Goal: Ask a question: Seek information or help from site administrators or community

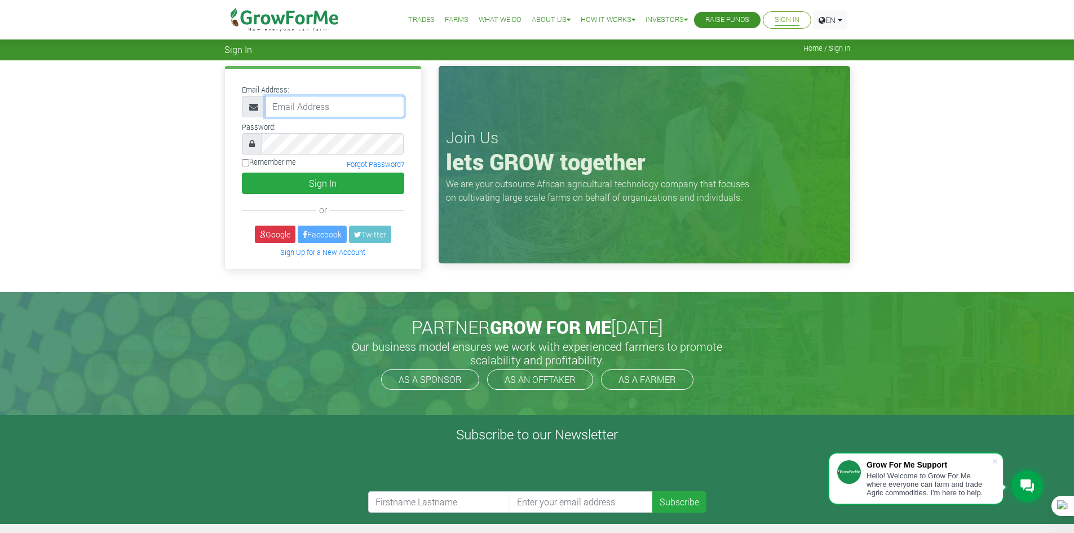
type input "233241790365@growforme.com"
click at [253, 160] on label "Remember me" at bounding box center [269, 162] width 54 height 11
click at [249, 160] on input "Remember me" at bounding box center [245, 162] width 7 height 7
checkbox input "true"
click at [323, 200] on div "Email Address: 233241790365@growforme.com Password: Remember me" at bounding box center [323, 169] width 196 height 200
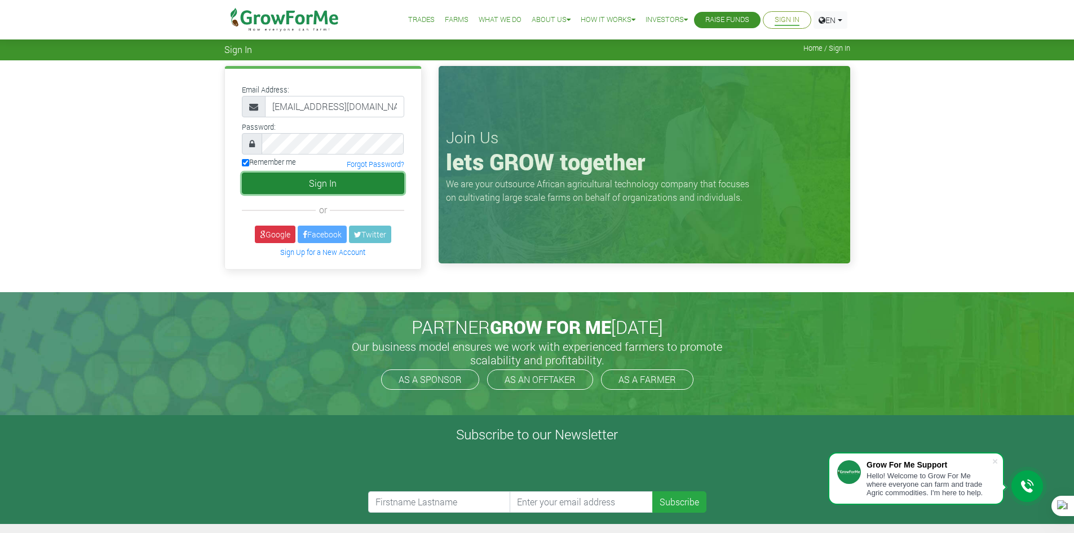
click at [327, 191] on button "Sign In" at bounding box center [323, 183] width 162 height 21
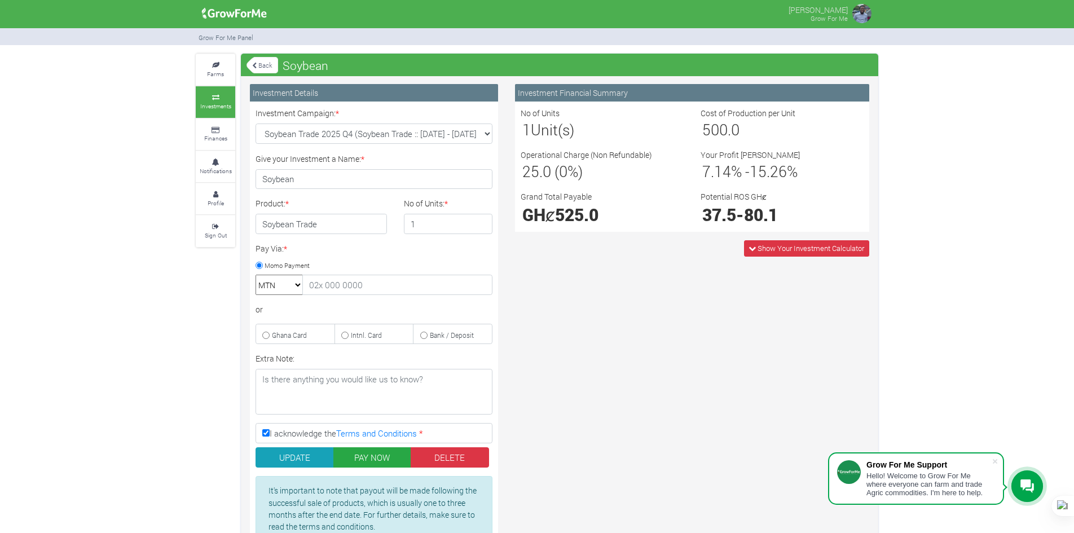
click at [191, 81] on div "Farms Investments Finances Notifications Profile Sign Out Back Soybean * × *" at bounding box center [536, 317] width 699 height 526
click at [204, 74] on link "Farms" at bounding box center [215, 69] width 39 height 31
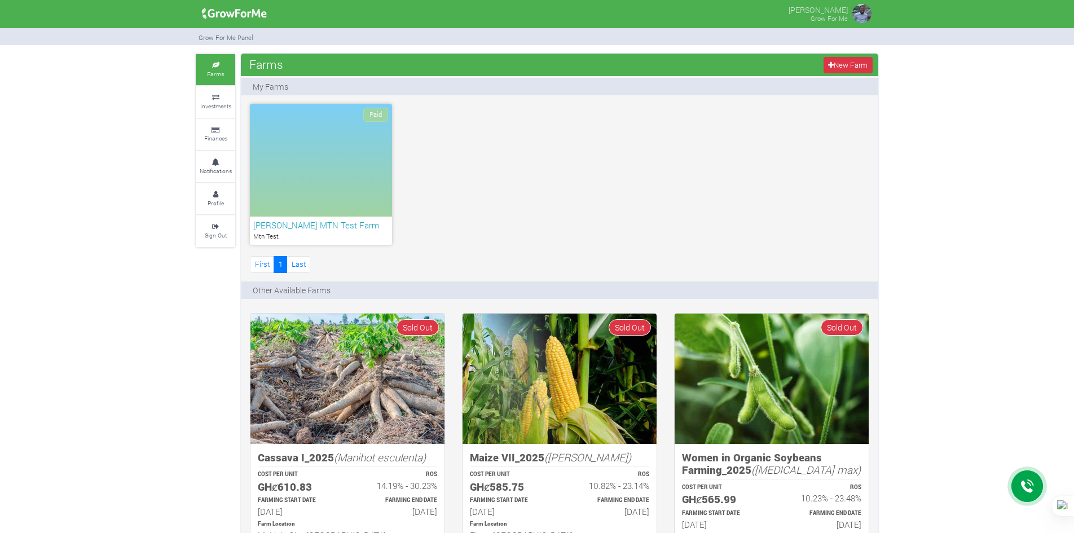
click at [219, 101] on link "Investments" at bounding box center [215, 101] width 39 height 31
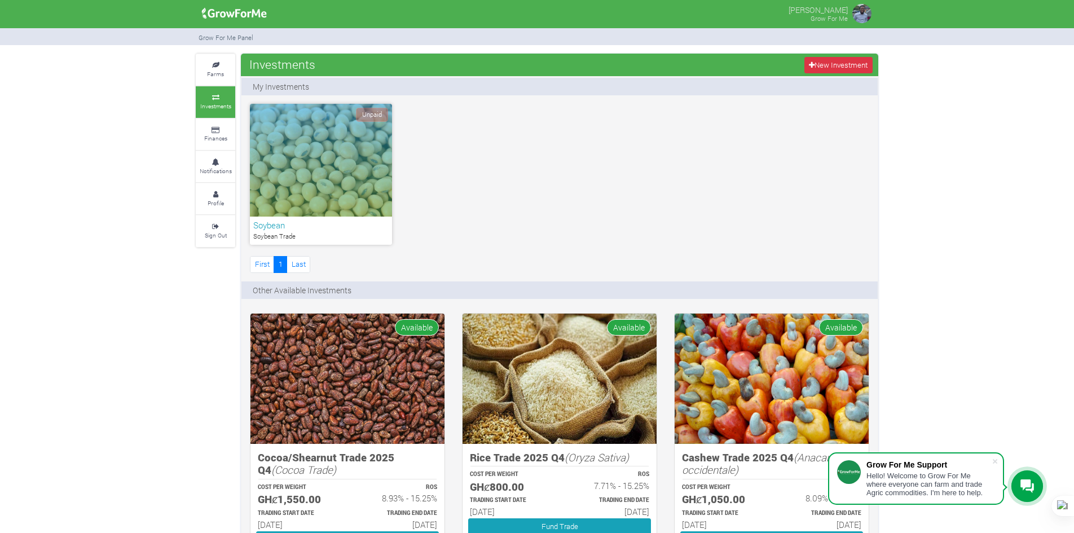
click at [1024, 485] on icon at bounding box center [1027, 486] width 14 height 14
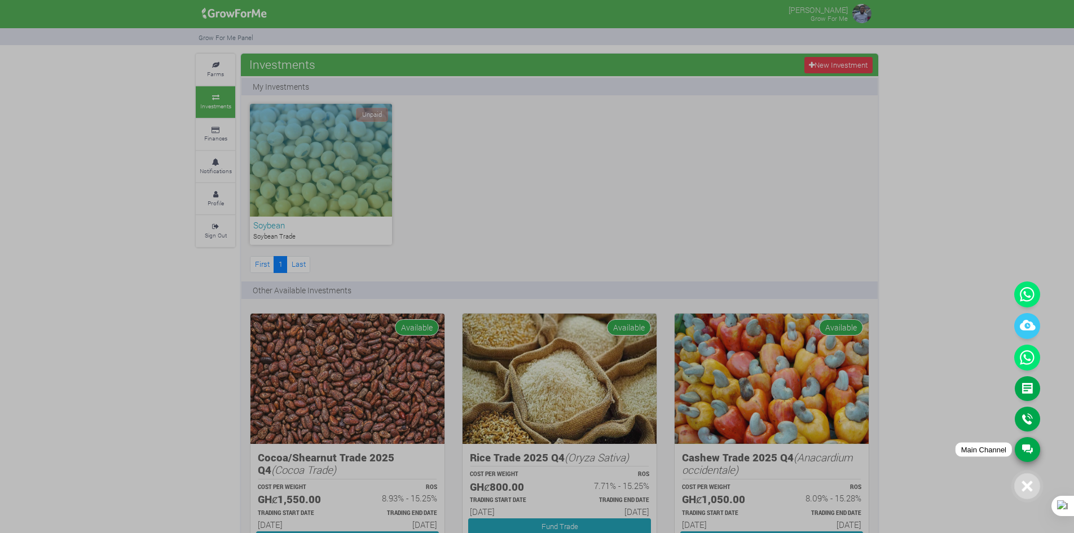
click at [1025, 447] on link "Main Channel" at bounding box center [1027, 449] width 25 height 25
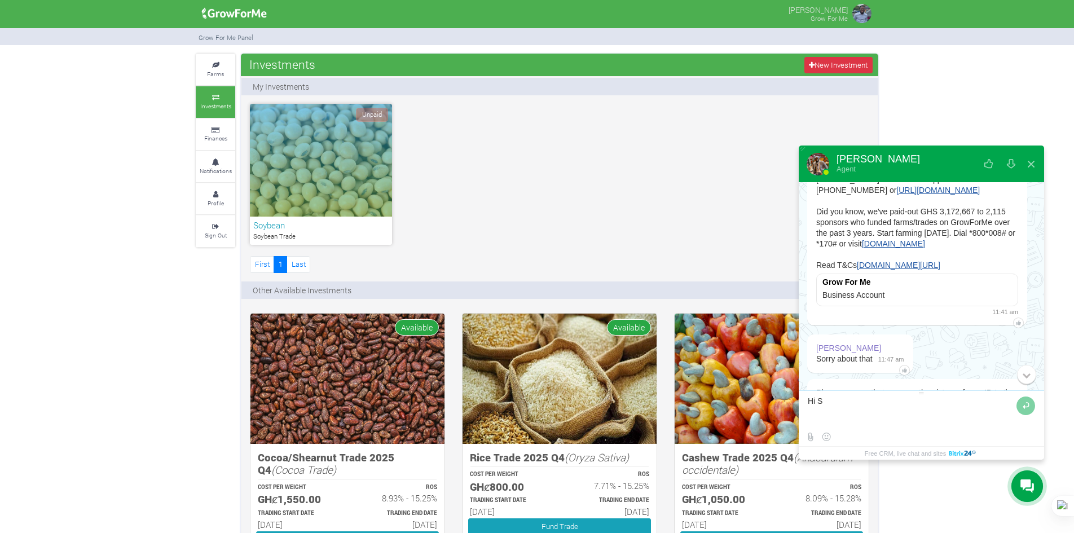
scroll to position [743, 0]
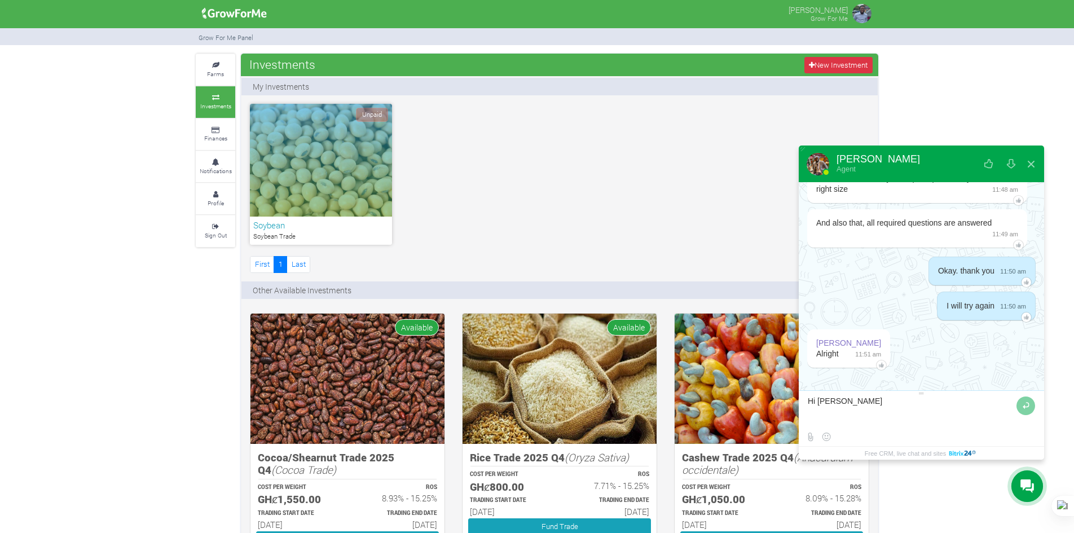
type textarea "Hi [PERSON_NAME],"
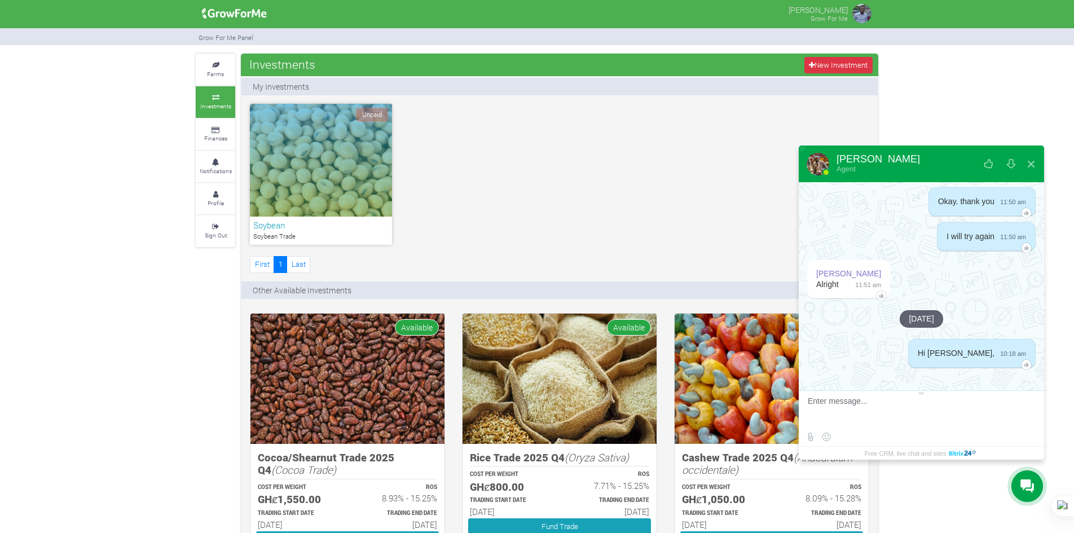
scroll to position [813, 0]
type textarea "I made a payment for Soybean Trade [DATE] but it still hasn't reflected in my a…"
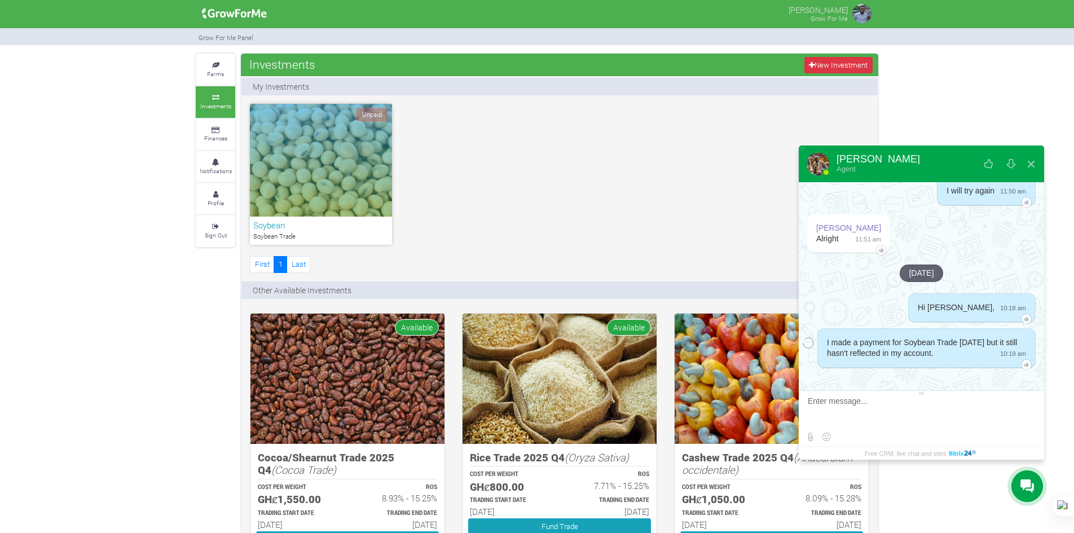
scroll to position [858, 0]
type textarea "j"
type textarea "how long does it take approximately to reflect"
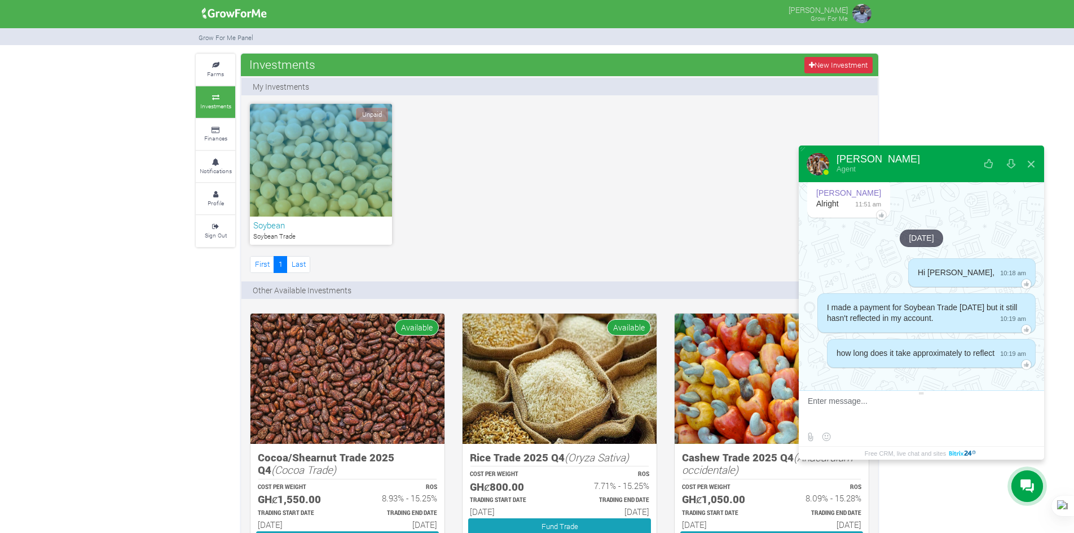
scroll to position [904, 0]
drag, startPoint x: 901, startPoint y: 233, endPoint x: 420, endPoint y: 201, distance: 482.8
click at [420, 201] on div "Unpaid Soybean Soybean Trade First 1 Last" at bounding box center [559, 189] width 636 height 171
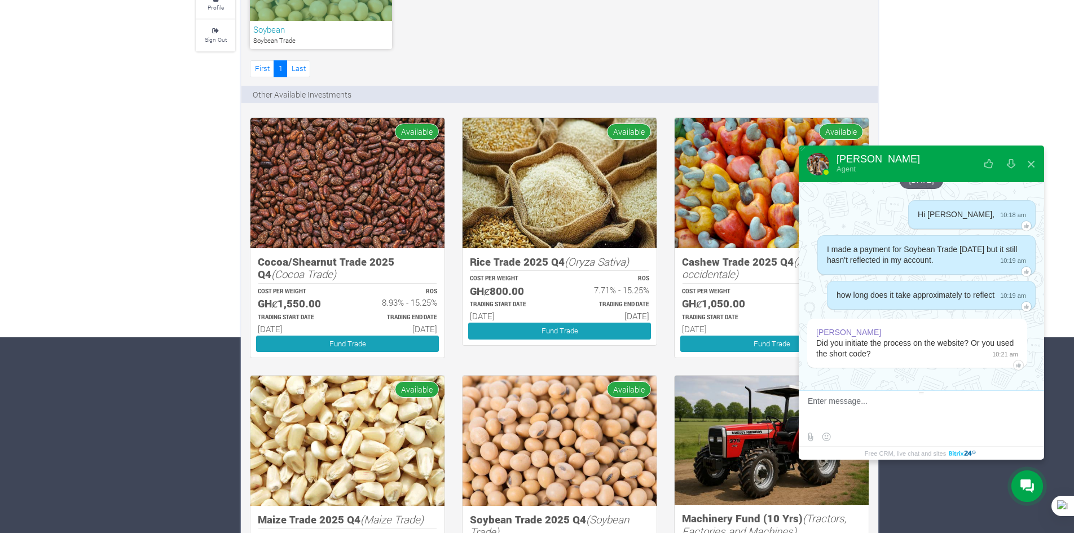
scroll to position [226, 0]
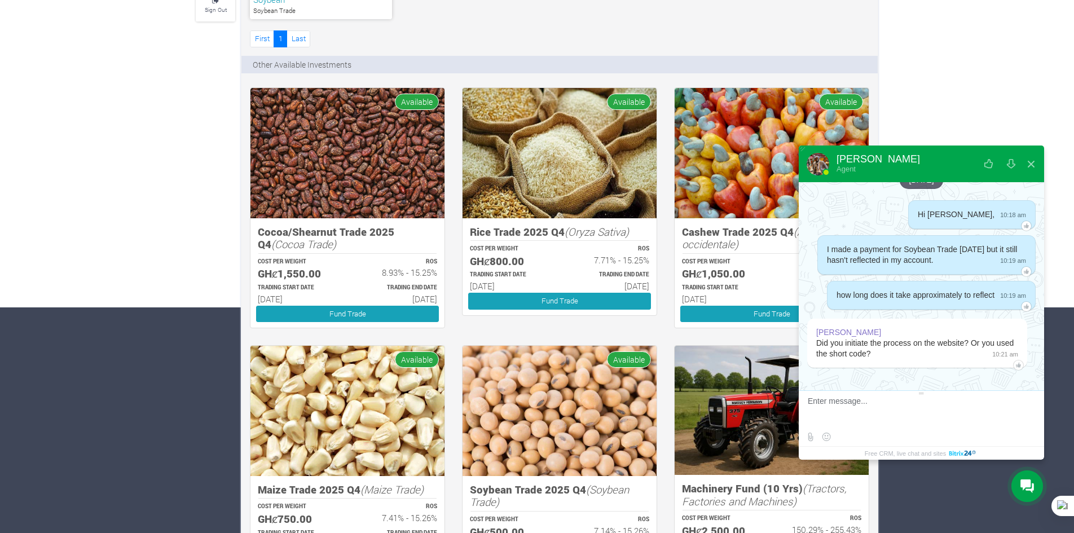
click at [856, 417] on textarea at bounding box center [920, 412] width 224 height 30
type textarea "I initiated it on the website"
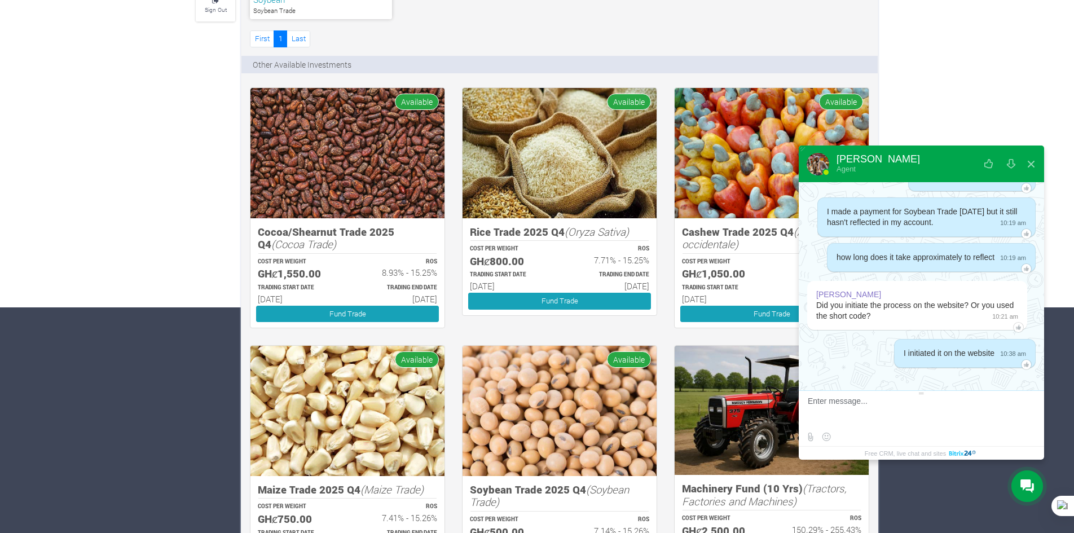
scroll to position [1000, 0]
type textarea "And approved the payment on Mobile money"
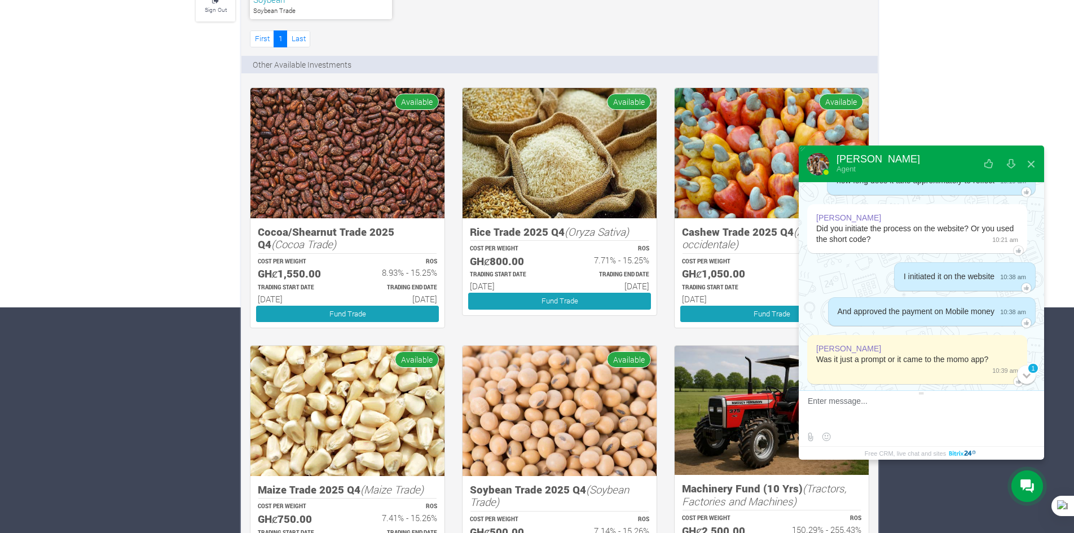
scroll to position [1093, 0]
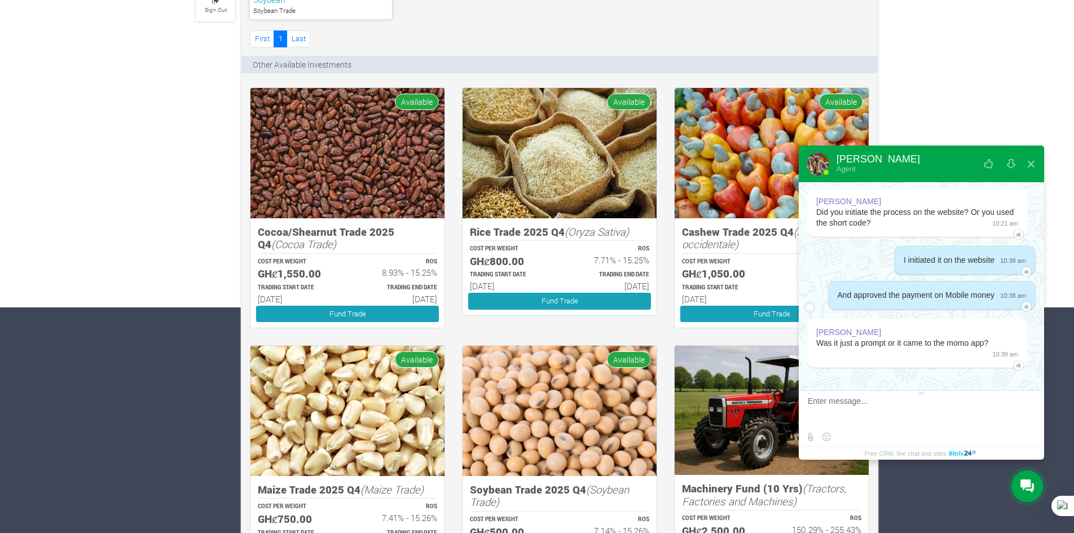
click at [858, 404] on textarea at bounding box center [920, 412] width 224 height 30
type textarea "t"
type textarea "It came to the momo app"
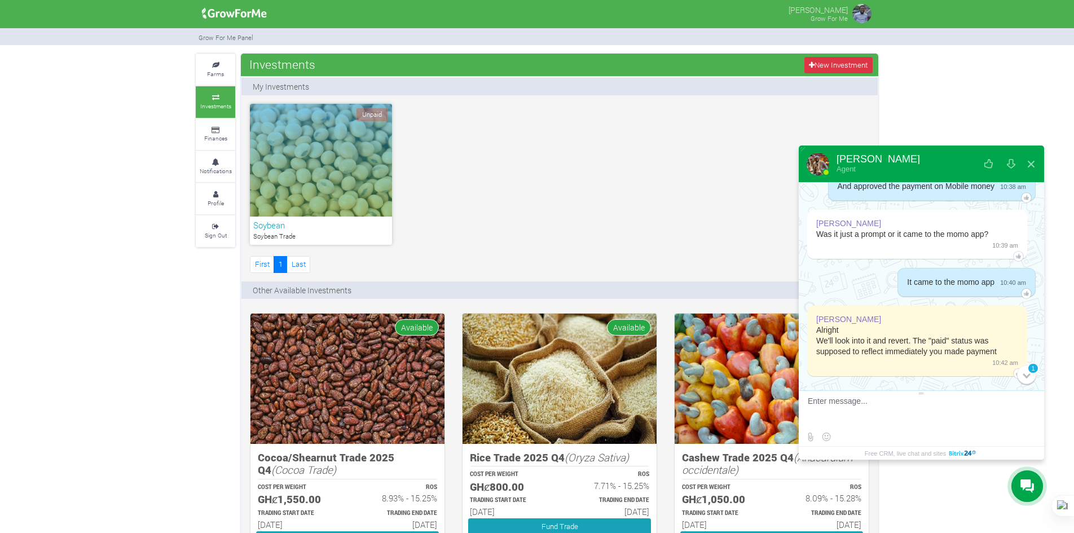
scroll to position [1210, 0]
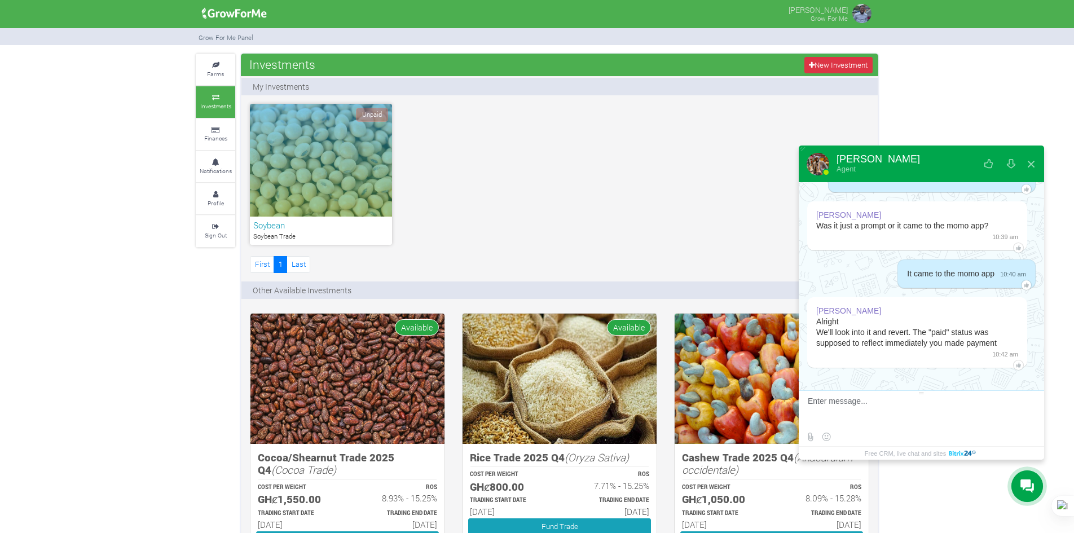
click at [914, 402] on textarea at bounding box center [920, 412] width 224 height 30
type textarea "right"
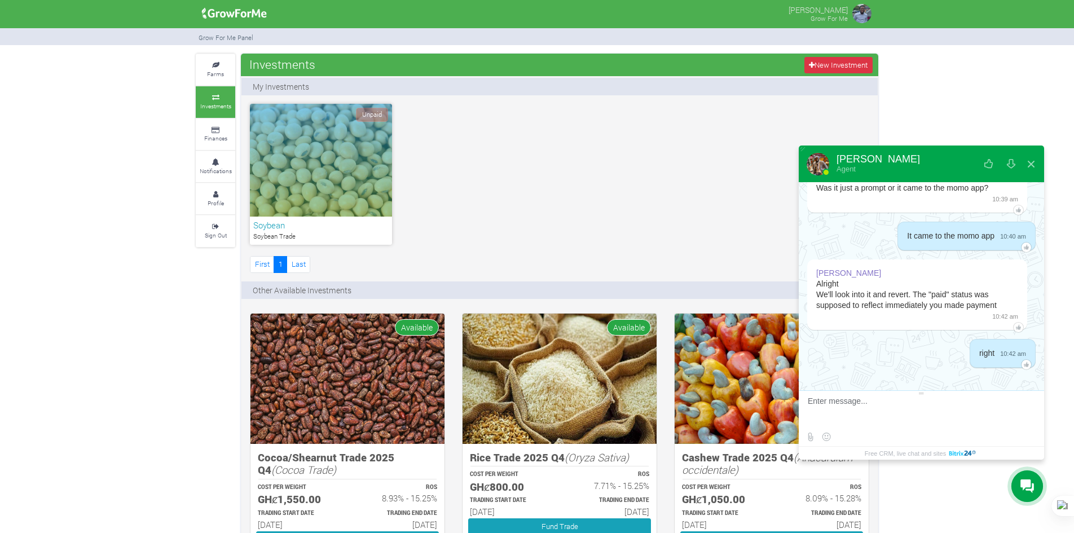
scroll to position [1248, 0]
type textarea "s"
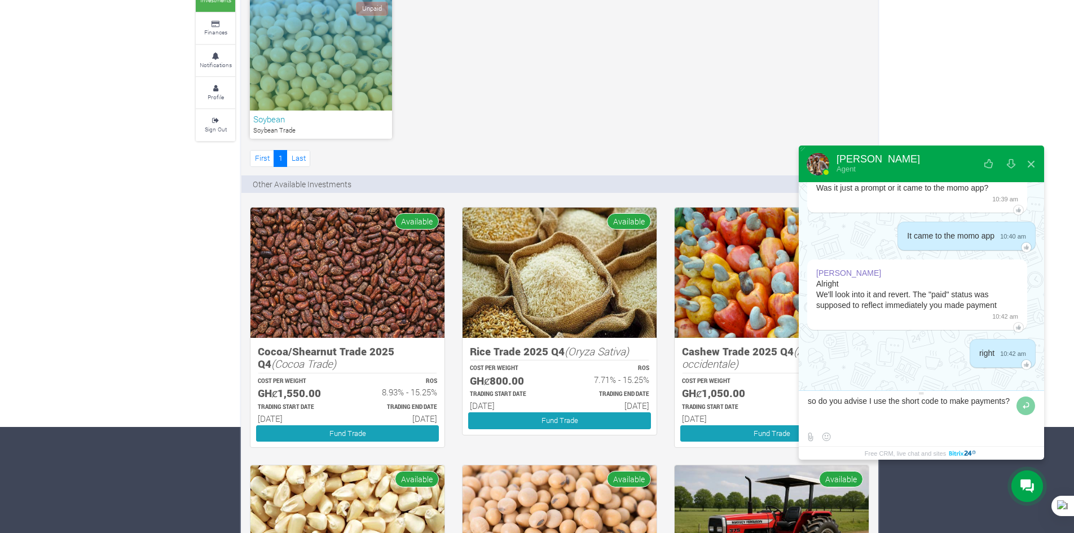
scroll to position [0, 0]
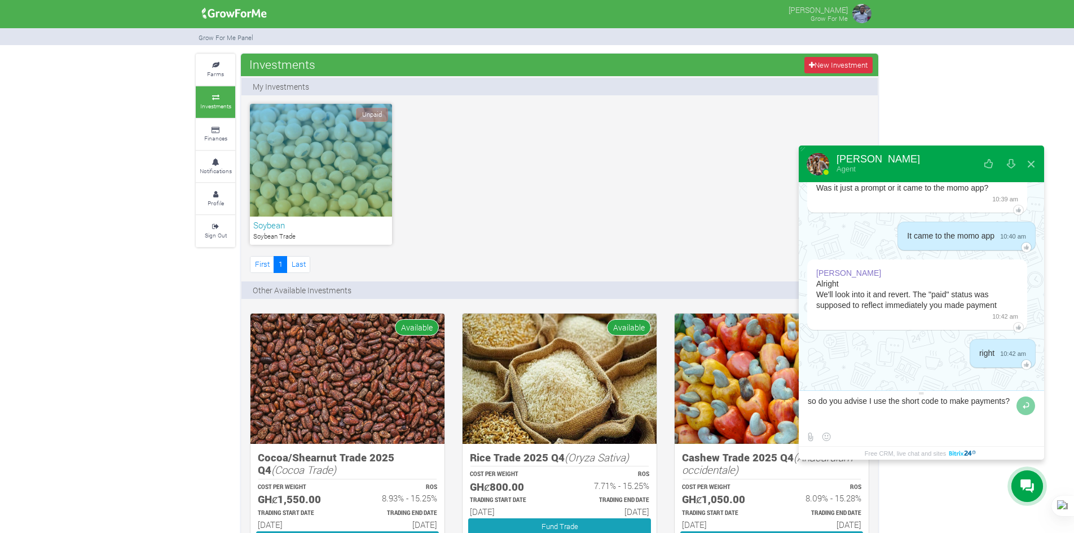
type textarea "so do you advise I use the short code to make payments?"
click at [306, 136] on div "Unpaid" at bounding box center [321, 160] width 142 height 113
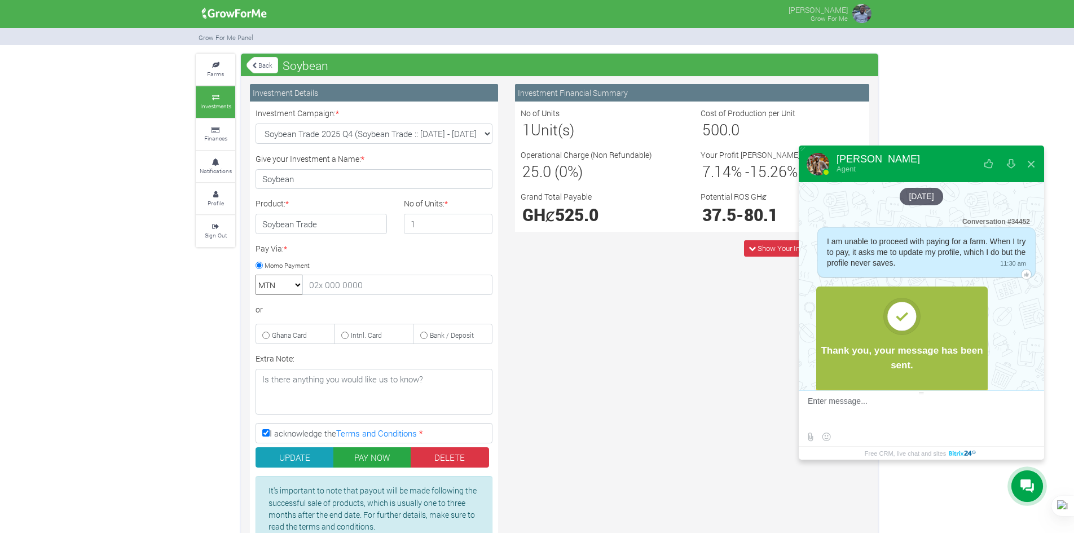
scroll to position [1248, 0]
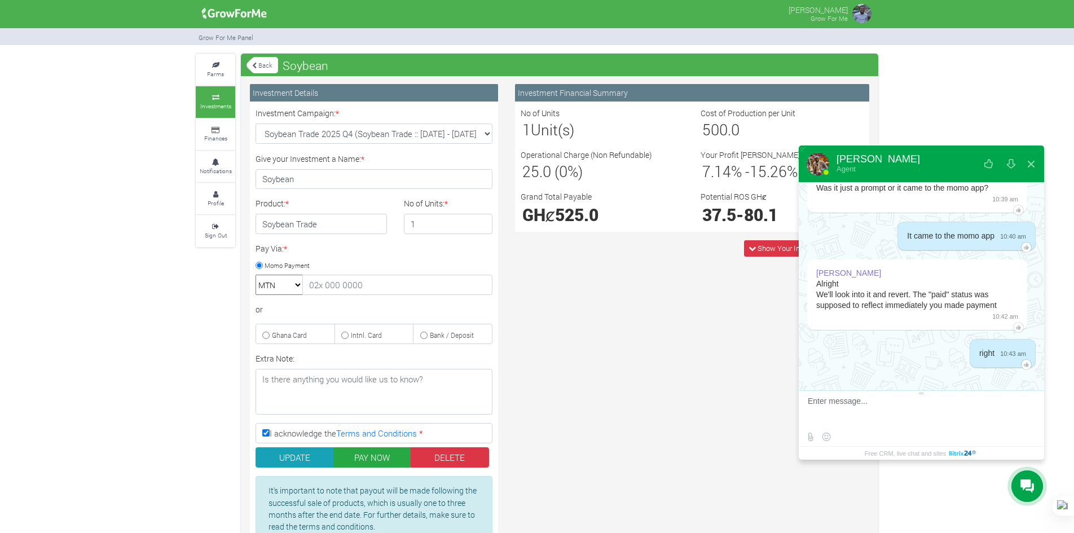
click at [888, 400] on textarea at bounding box center [920, 412] width 224 height 30
type textarea "so do you advise I use the shortcode to make payments? and if so, what is the s…"
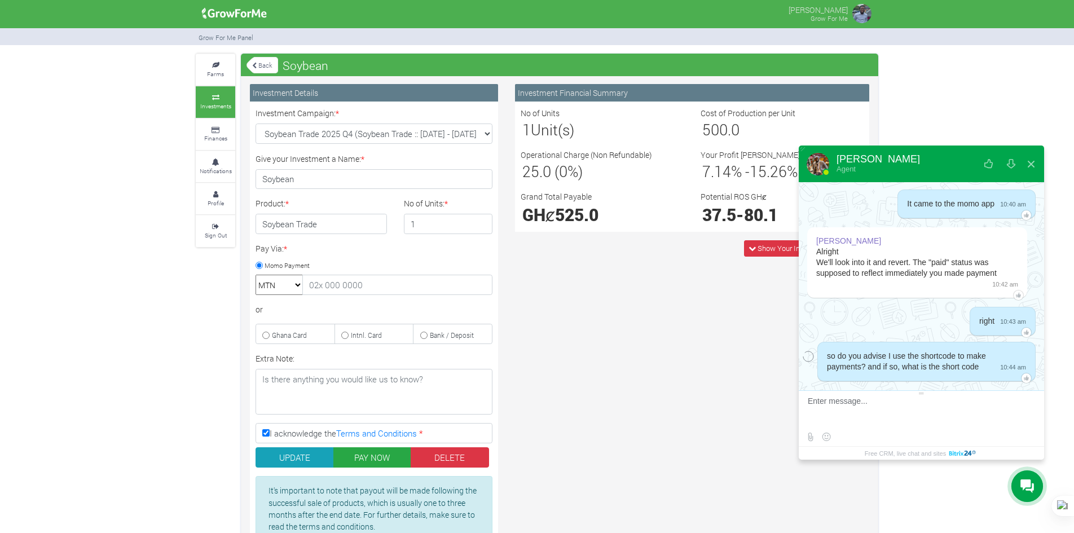
scroll to position [1294, 0]
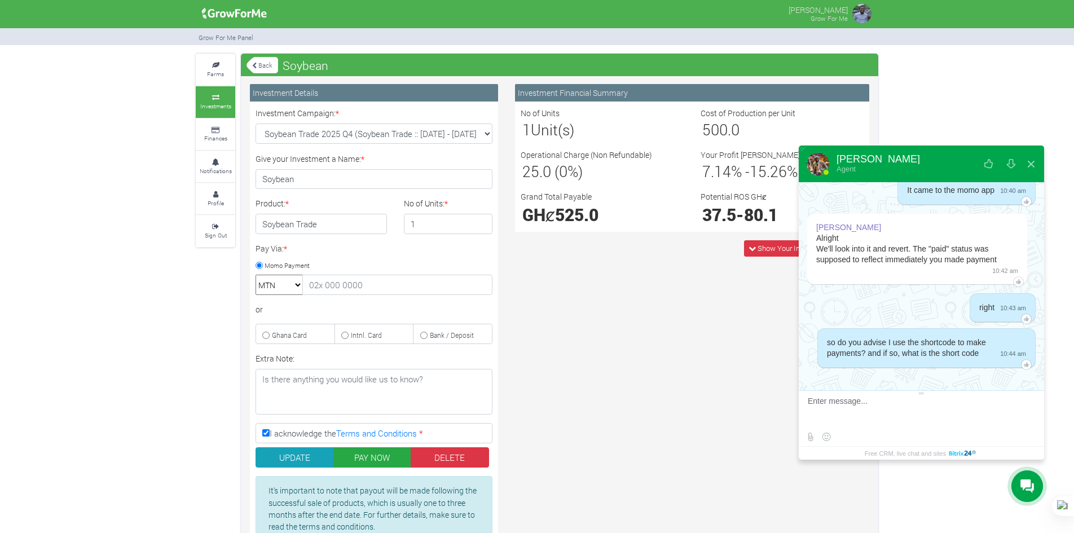
click at [681, 243] on div "Show Your Investment Calculator" at bounding box center [691, 248] width 371 height 16
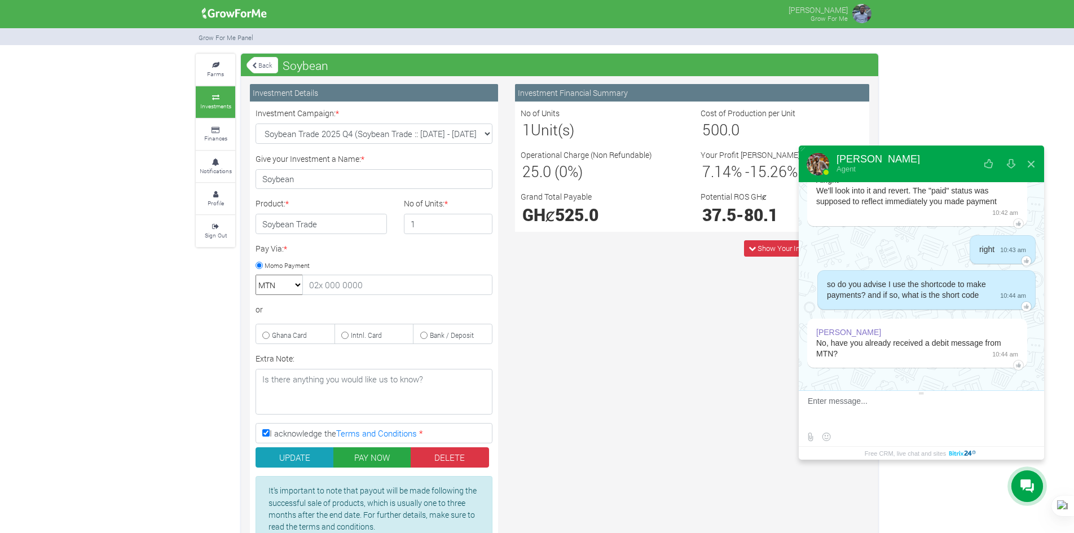
scroll to position [47, 0]
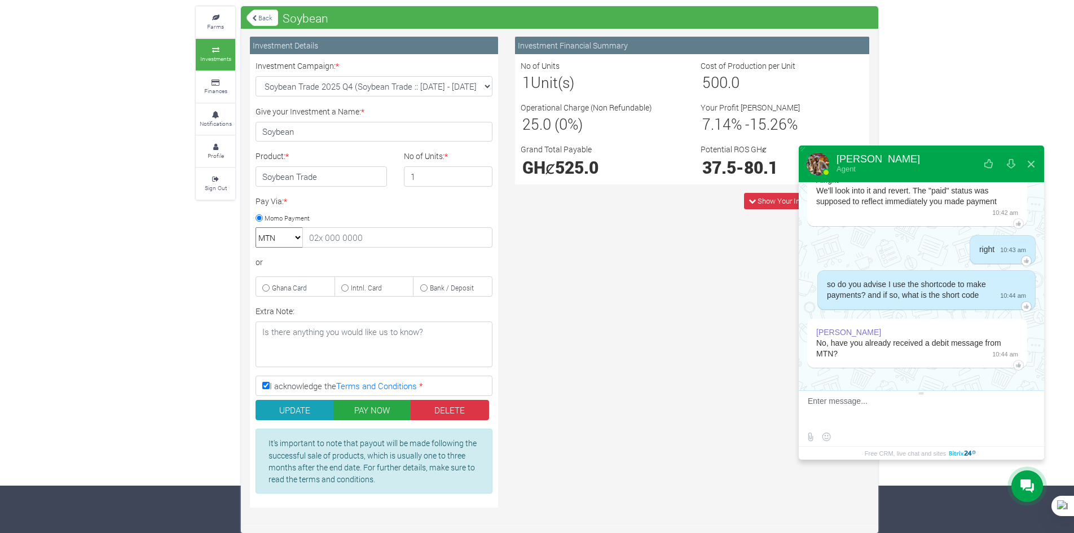
click at [902, 413] on textarea at bounding box center [920, 412] width 224 height 30
click at [874, 400] on textarea at bounding box center [911, 412] width 206 height 30
click at [949, 403] on textarea at bounding box center [911, 412] width 206 height 30
type textarea "I did not receive a debit message, but the money was deductdd"
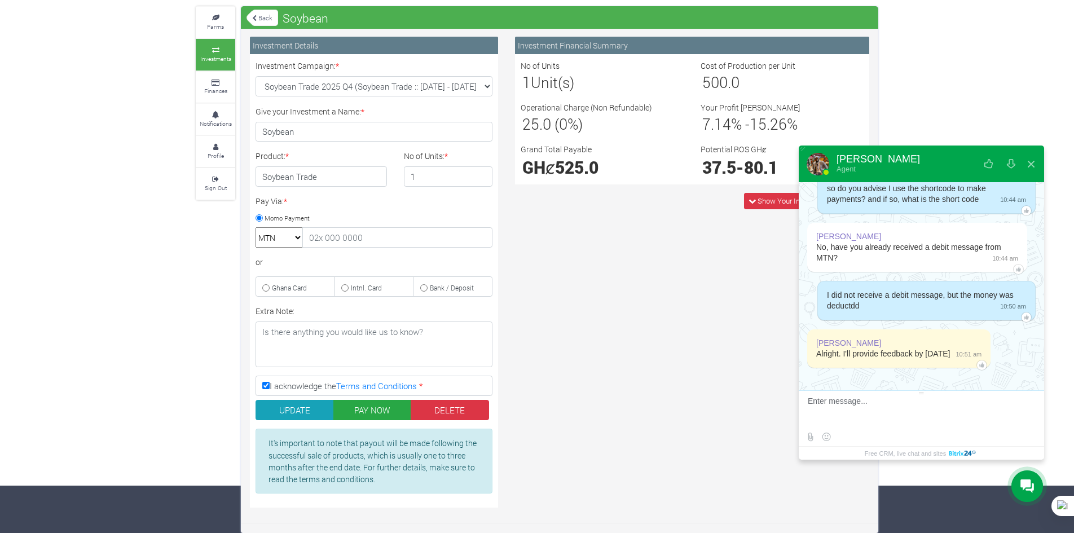
scroll to position [1448, 0]
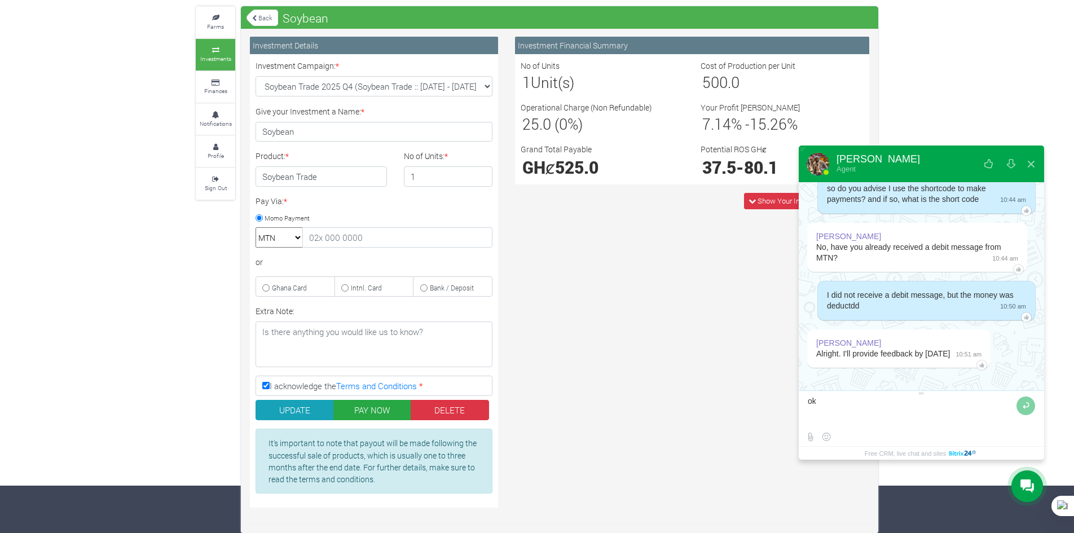
type textarea "o"
type textarea "I'd be expecting that. Thank you"
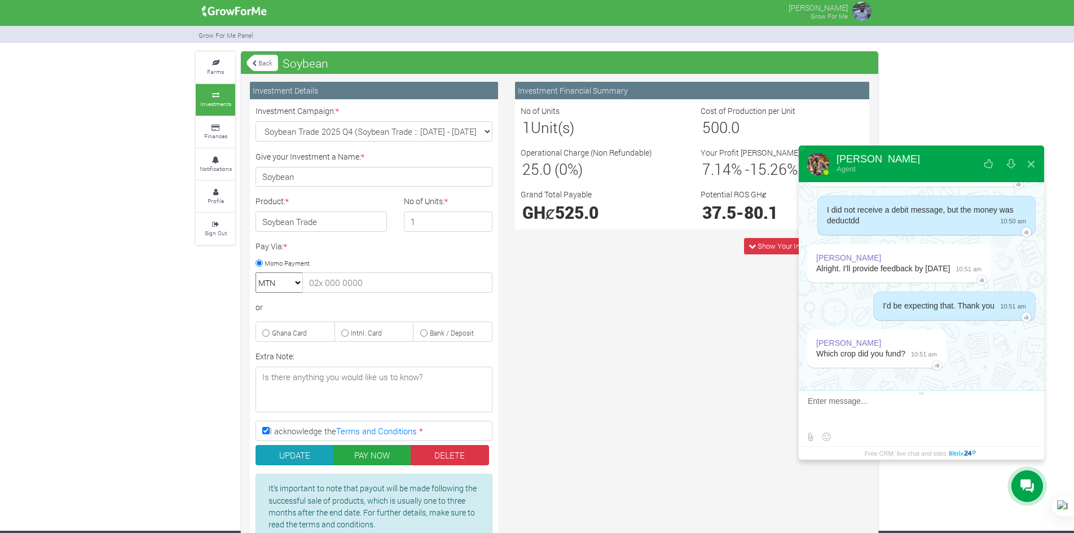
scroll to position [0, 0]
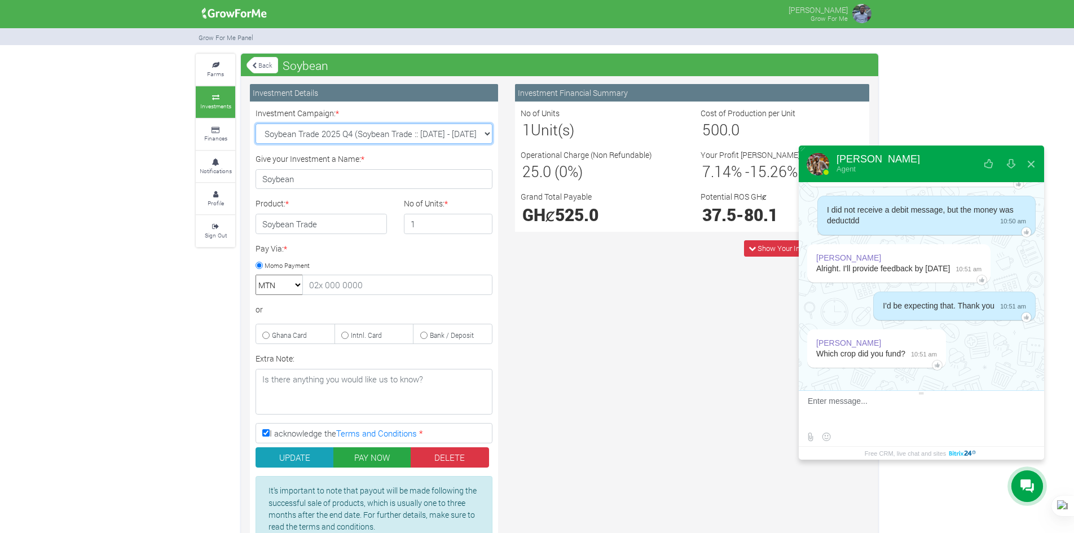
click at [261, 133] on select "Soybean Trade 2025 Q4 (Soybean Trade :: 01st Oct 2025 - 31st Mar 2026) Maize Tr…" at bounding box center [374, 134] width 237 height 20
select select "42"
click at [256, 124] on select "Soybean Trade 2025 Q4 (Soybean Trade :: 01st Oct 2025 - 31st Mar 2026) Maize Tr…" at bounding box center [374, 134] width 237 height 20
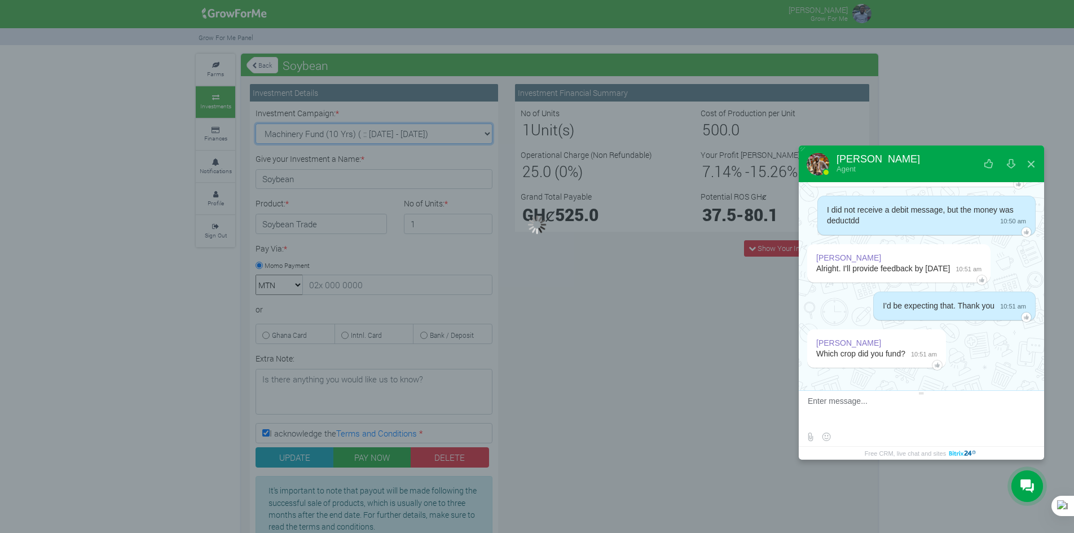
type input "1"
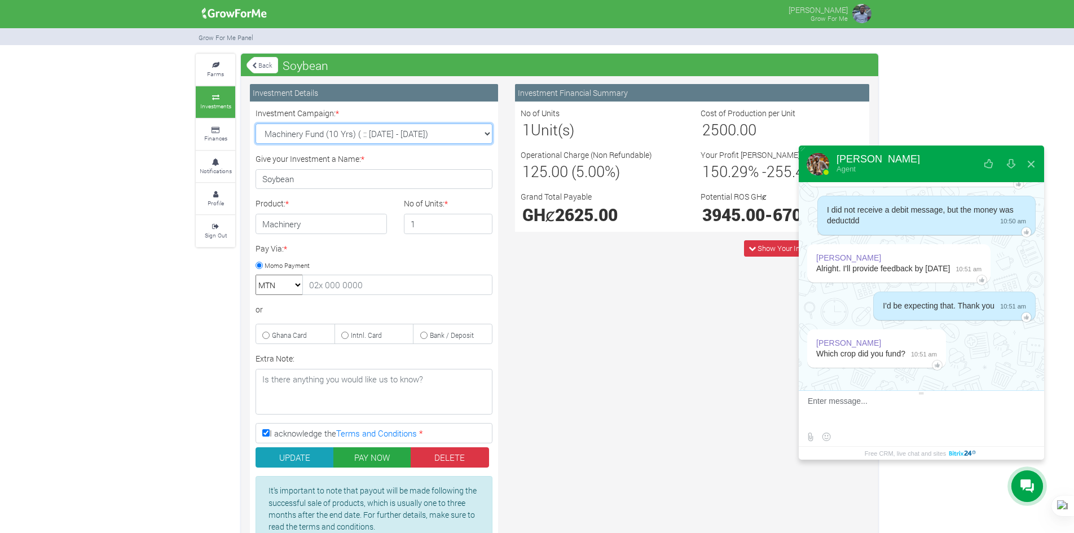
click at [360, 140] on select "Soybean Trade 2025 Q4 (Soybean Trade :: 01st Oct 2025 - 31st Mar 2026) Maize Tr…" at bounding box center [374, 134] width 237 height 20
select select "44"
click at [256, 124] on select "Soybean Trade 2025 Q4 (Soybean Trade :: 01st Oct 2025 - 31st Mar 2026) Maize Tr…" at bounding box center [374, 134] width 237 height 20
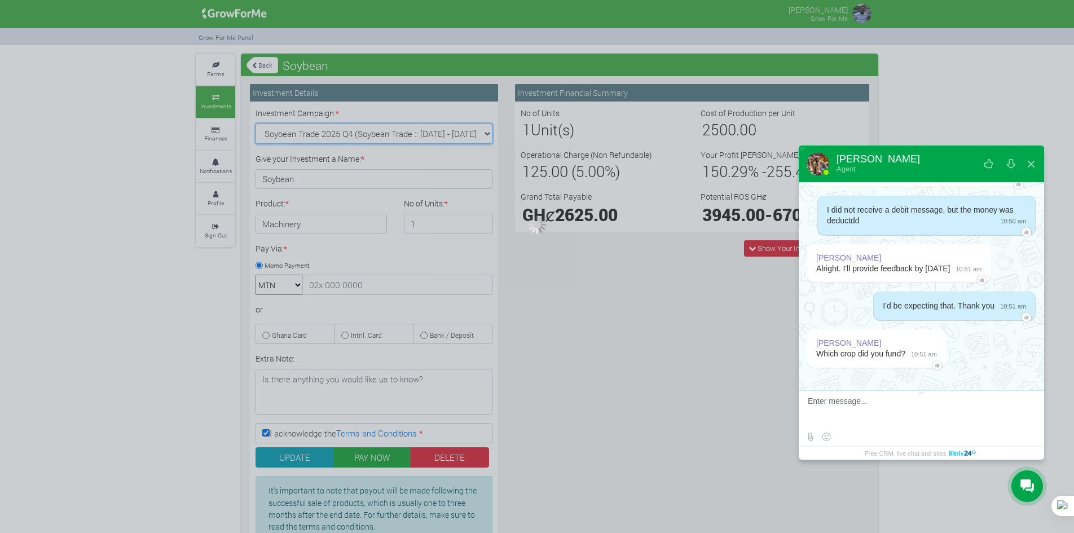
type input "1"
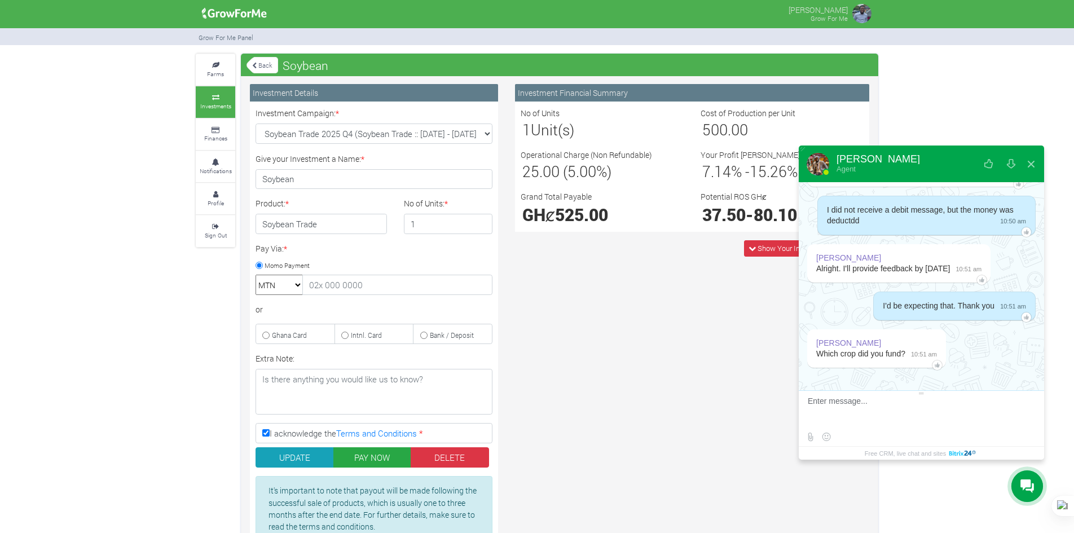
click at [862, 417] on textarea at bounding box center [920, 412] width 224 height 30
click at [475, 134] on select "Soybean Trade 2025 Q4 (Soybean Trade :: 01st Oct 2025 - 31st Mar 2026) Maize Tr…" at bounding box center [374, 134] width 237 height 20
click at [904, 400] on textarea at bounding box center [911, 412] width 206 height 30
click at [483, 129] on select "Soybean Trade 2025 Q4 (Soybean Trade :: 01st Oct 2025 - 31st Mar 2026) Maize Tr…" at bounding box center [374, 134] width 237 height 20
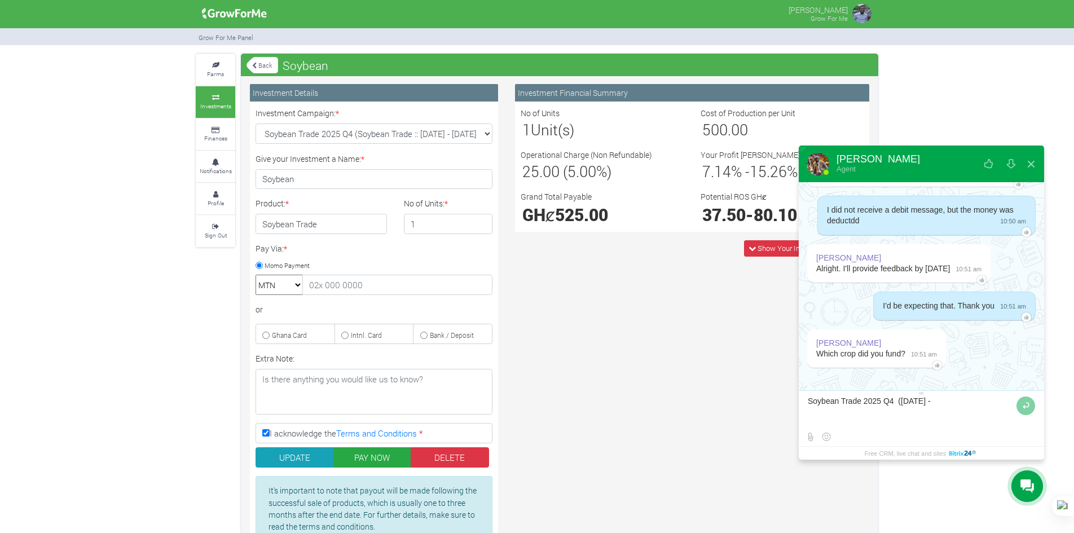
click at [935, 401] on textarea at bounding box center [911, 412] width 206 height 30
click at [477, 136] on select "Soybean Trade 2025 Q4 (Soybean Trade :: 01st Oct 2025 - 31st Mar 2026) Maize Tr…" at bounding box center [374, 134] width 237 height 20
click at [968, 399] on textarea at bounding box center [911, 412] width 206 height 30
click at [919, 399] on textarea at bounding box center [911, 412] width 206 height 30
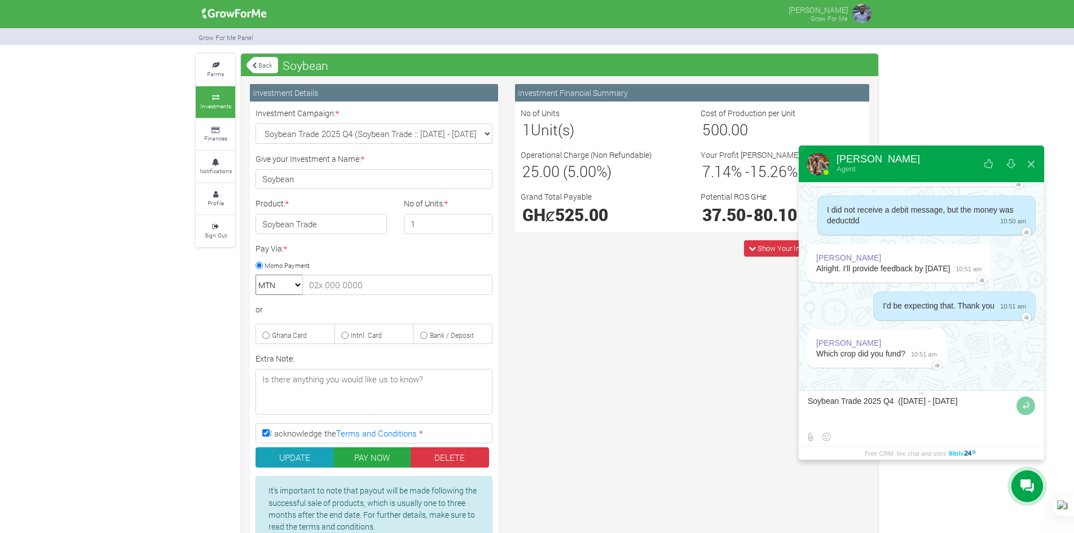
click at [1006, 399] on textarea at bounding box center [911, 412] width 206 height 30
type textarea "Soybean Trade 2025 Q4 (Oct 1, 2025 - March 31, 2026)"
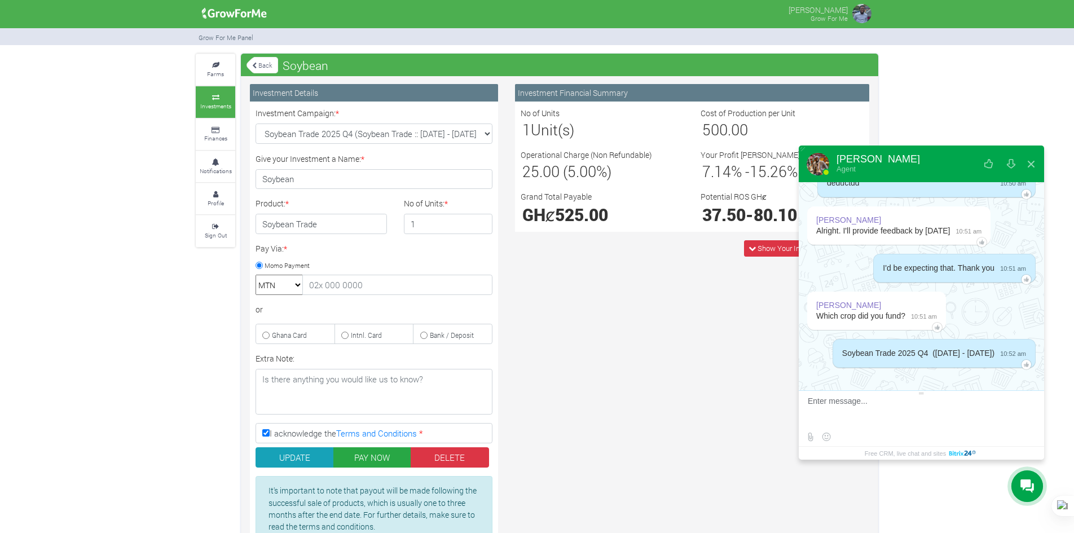
scroll to position [1582, 0]
click at [208, 100] on icon at bounding box center [216, 98] width 34 height 6
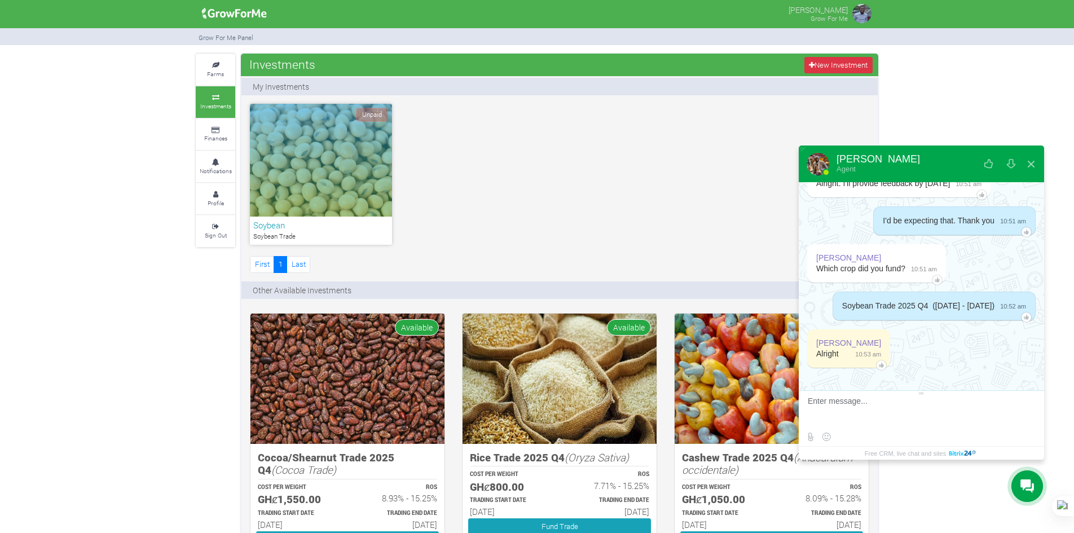
scroll to position [1629, 0]
click at [876, 364] on div at bounding box center [881, 365] width 11 height 11
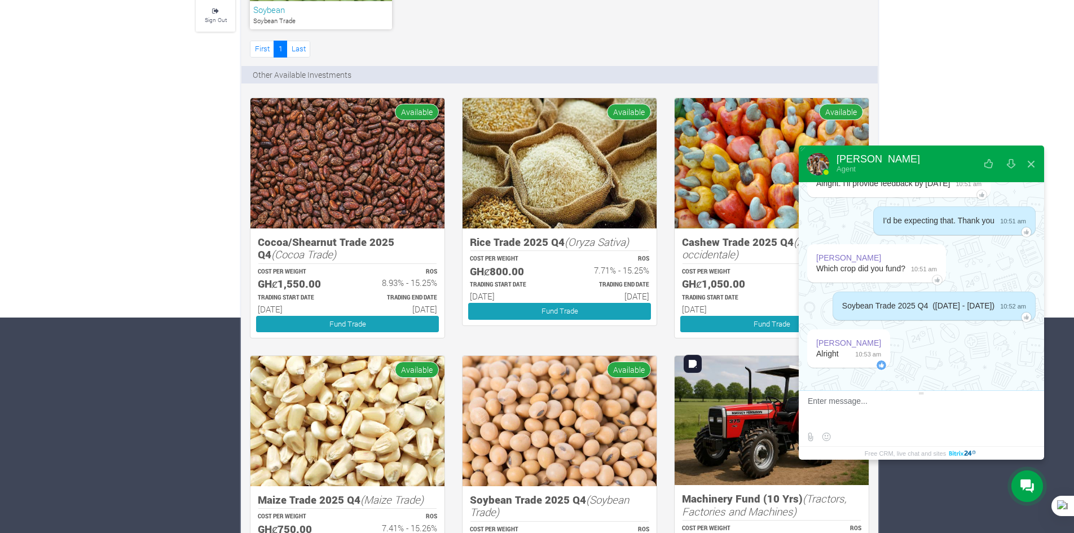
scroll to position [226, 0]
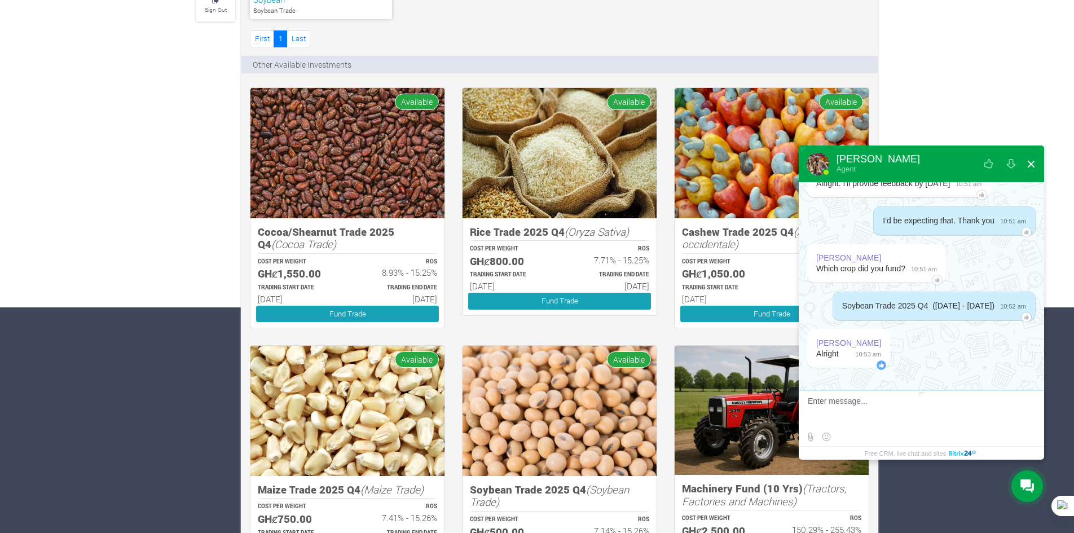
click at [1030, 164] on button at bounding box center [1031, 164] width 20 height 27
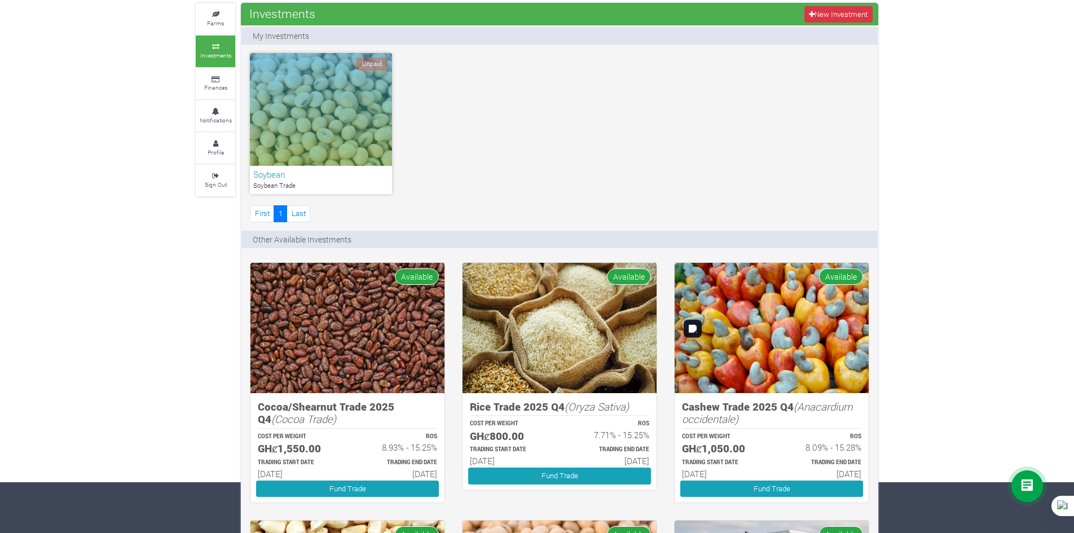
scroll to position [0, 0]
